Goal: Navigation & Orientation: Understand site structure

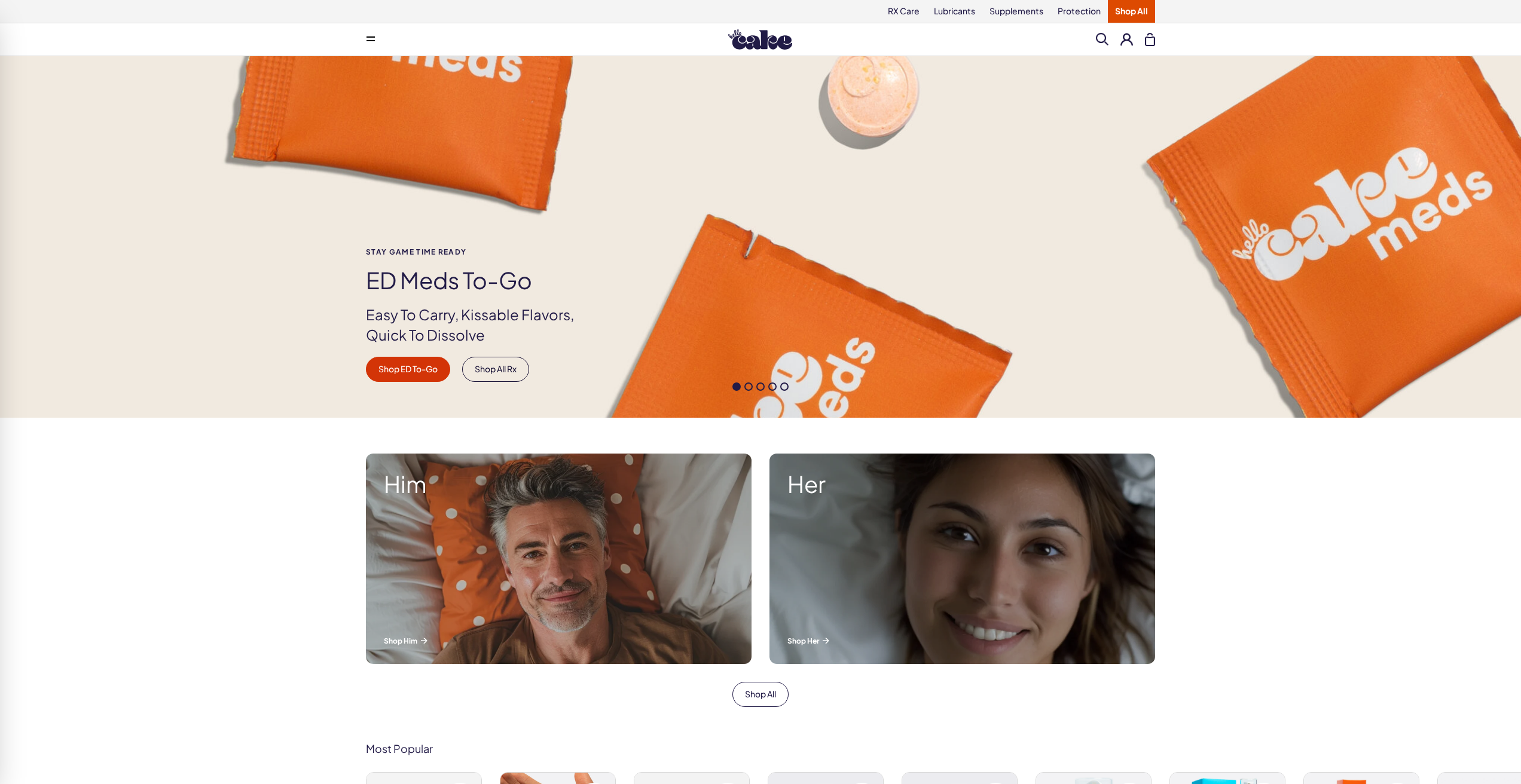
click at [371, 40] on icon at bounding box center [370, 41] width 8 height 2
click at [371, 38] on span at bounding box center [370, 39] width 8 height 6
